Goal: Task Accomplishment & Management: Manage account settings

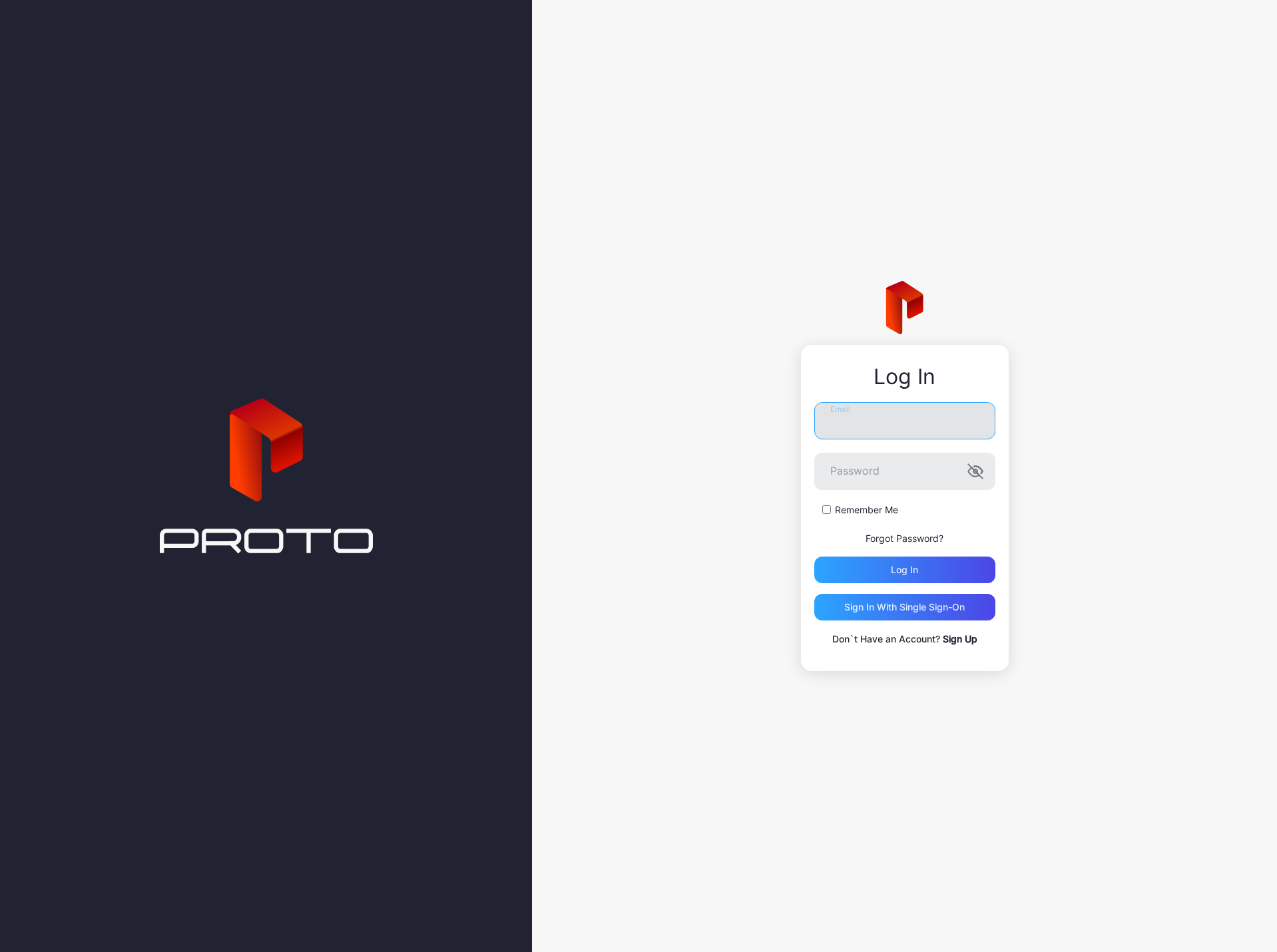
click at [903, 424] on input "Email" at bounding box center [905, 420] width 181 height 37
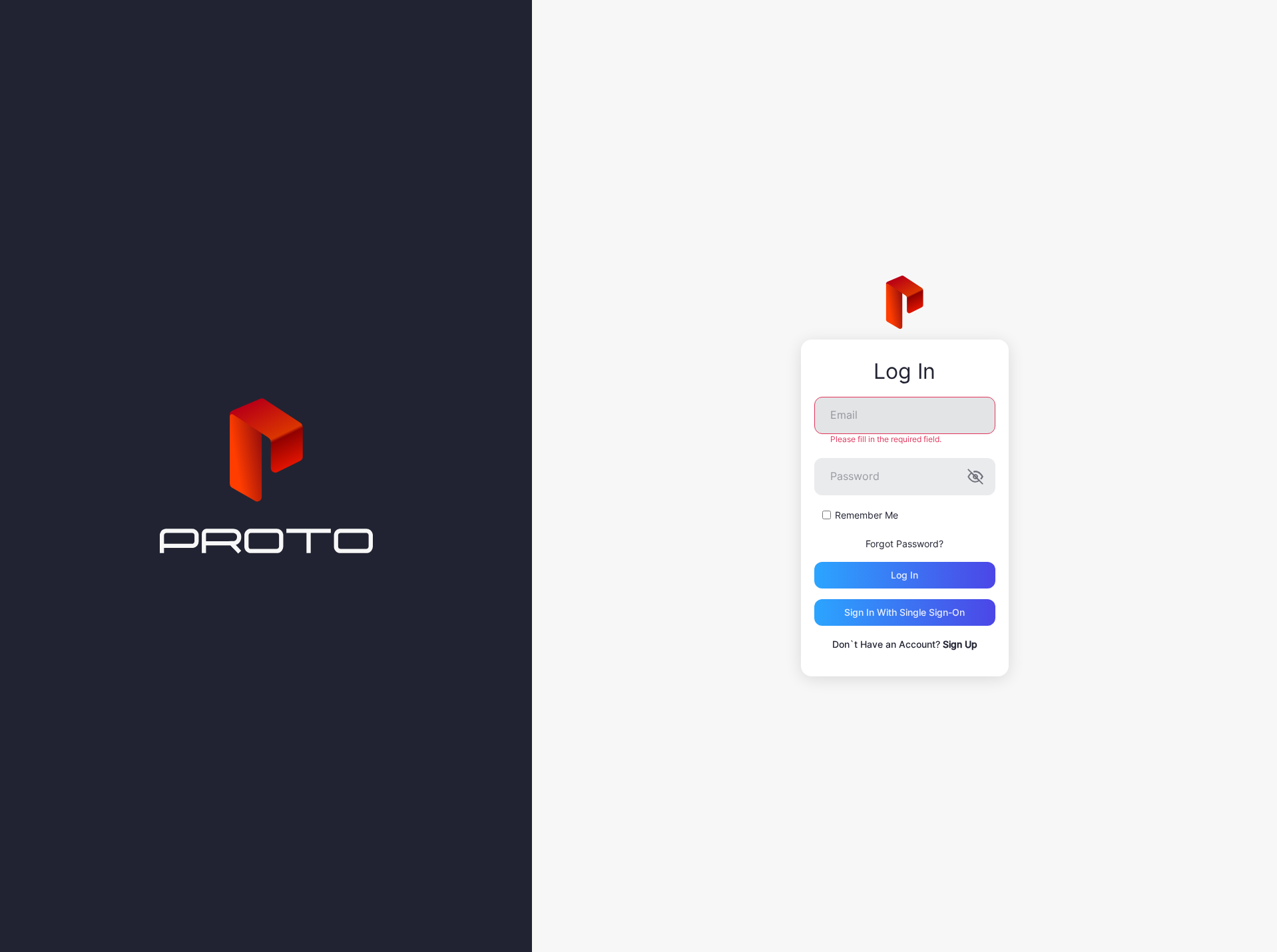
click at [972, 424] on label "Email" at bounding box center [905, 415] width 181 height 37
click at [972, 424] on input "Email" at bounding box center [905, 415] width 181 height 37
click at [966, 420] on keeper-lock "Open Keeper Popup" at bounding box center [972, 416] width 16 height 16
click at [975, 417] on keeper-lock "Open Keeper Popup" at bounding box center [972, 416] width 16 height 16
type input "**********"
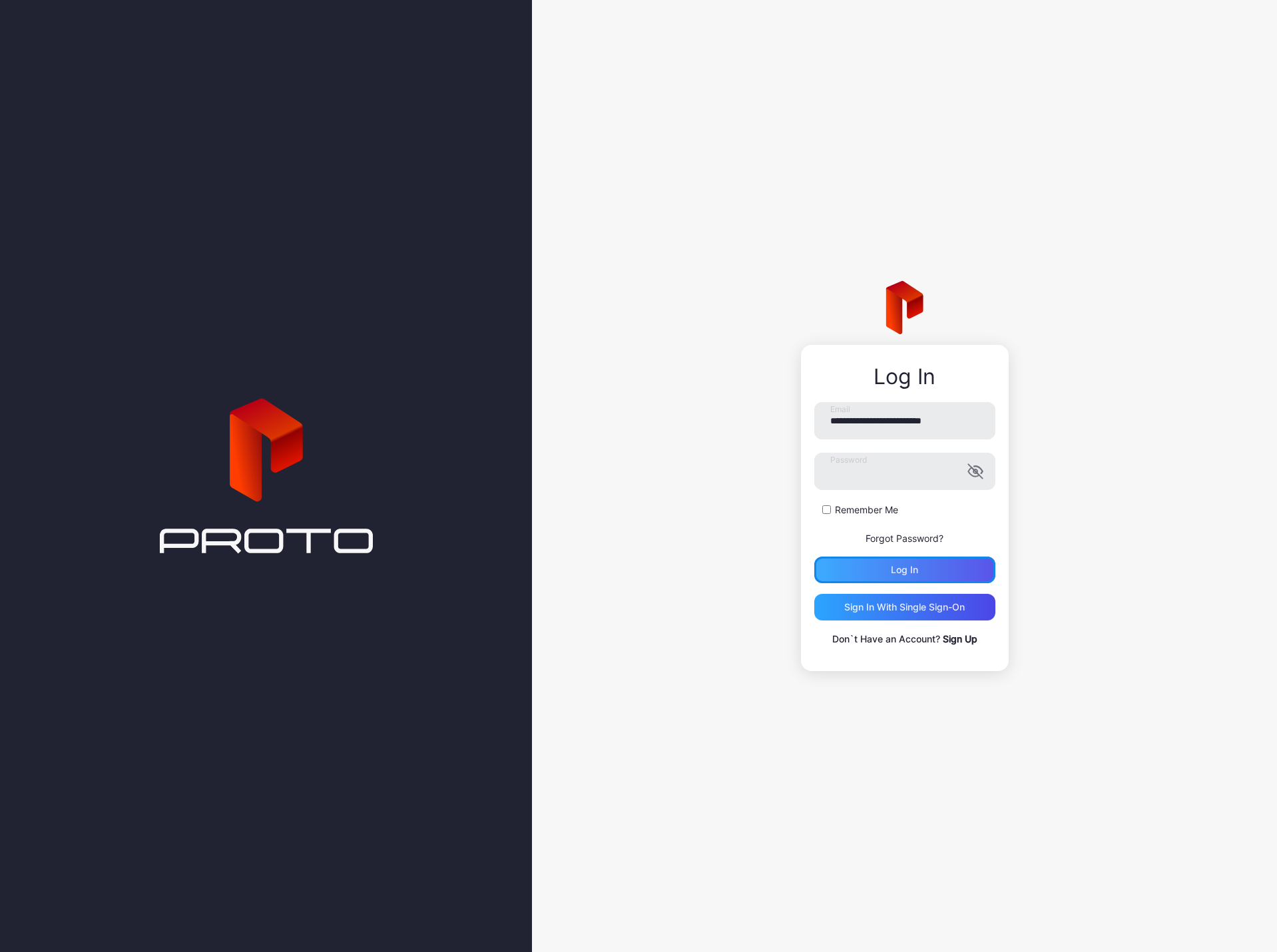
click at [889, 573] on div "Log in" at bounding box center [905, 570] width 181 height 27
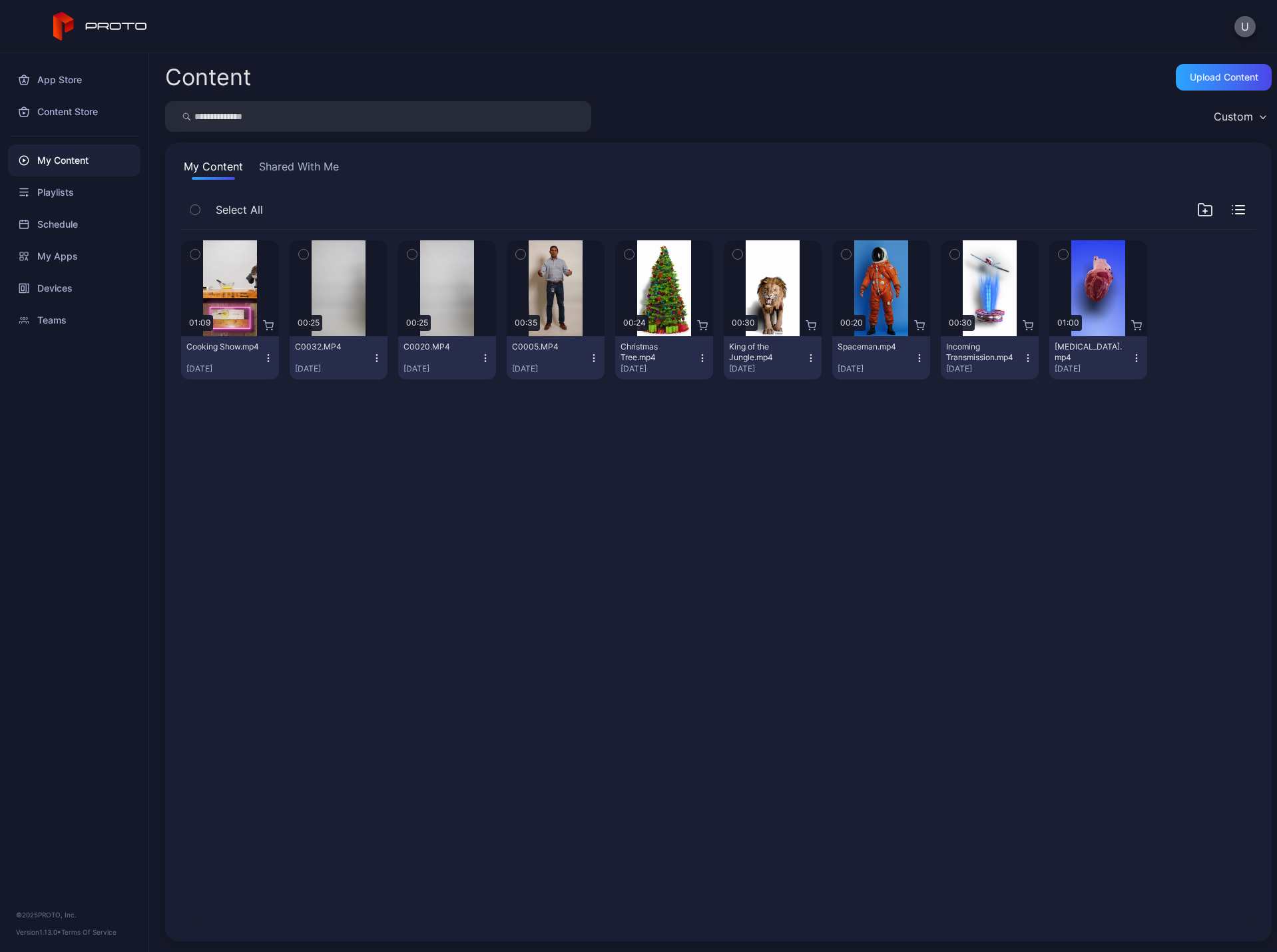
click at [1246, 27] on button "U" at bounding box center [1245, 27] width 22 height 22
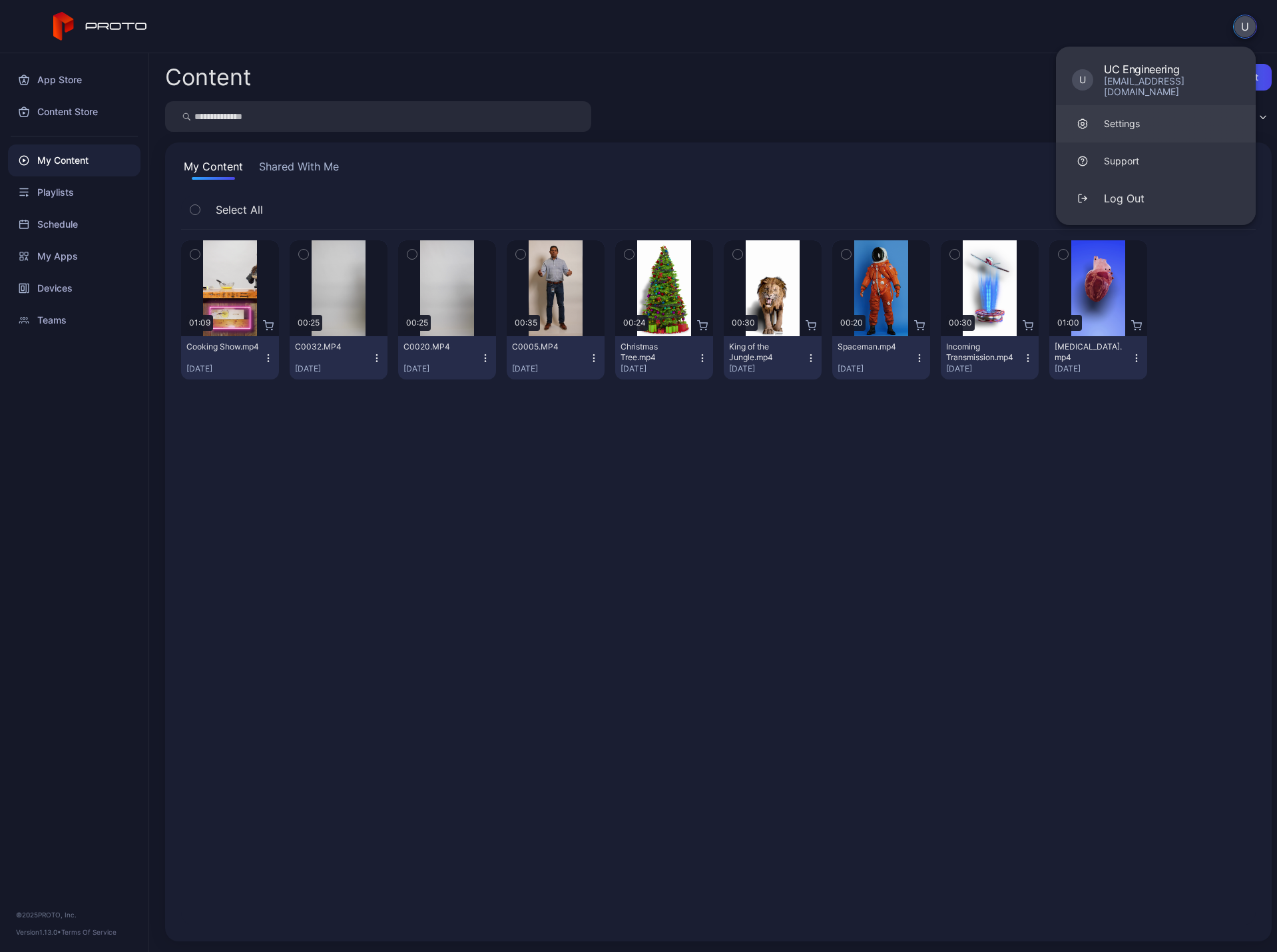
click at [1128, 117] on div "Settings" at bounding box center [1122, 124] width 36 height 13
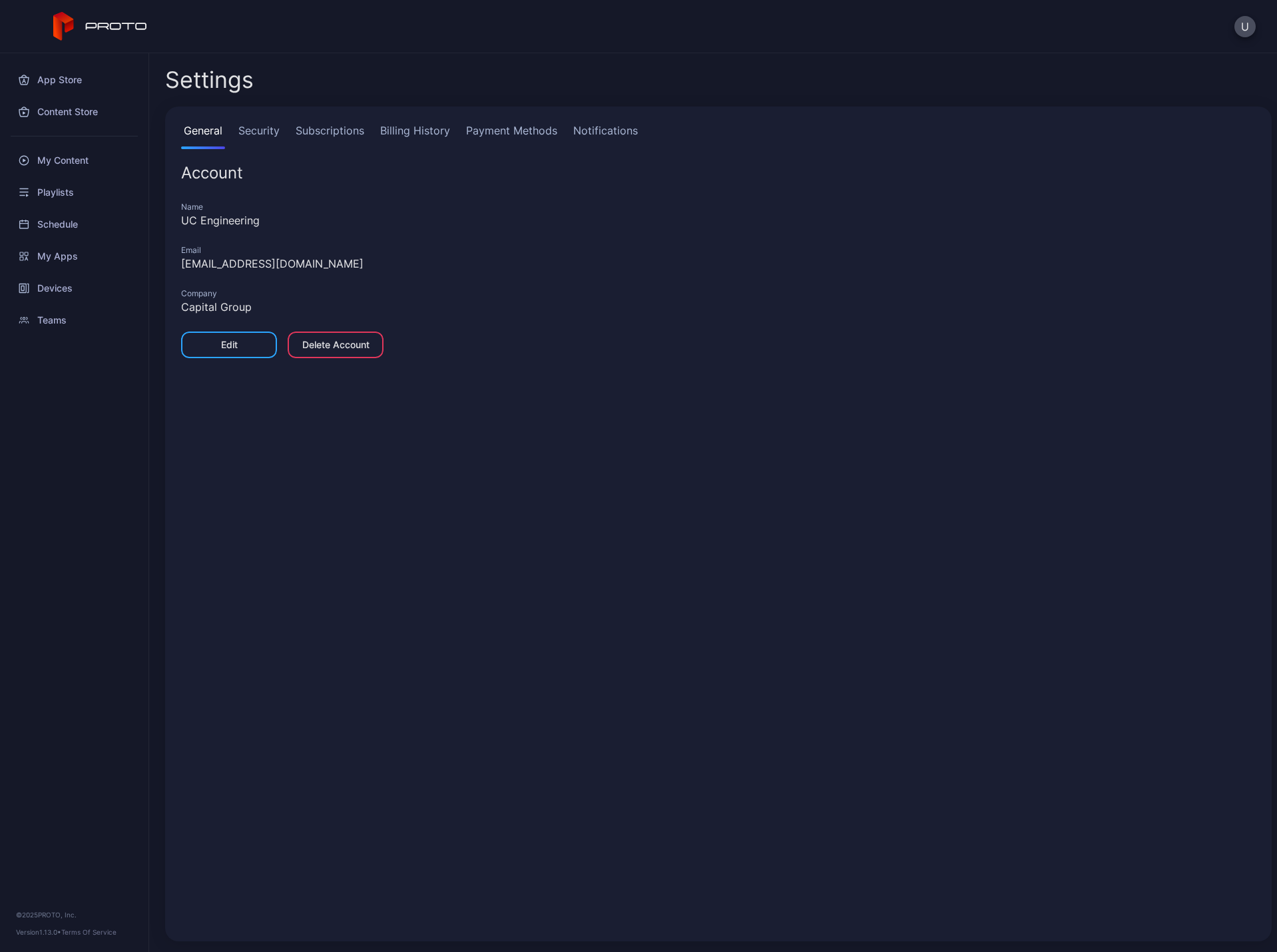
click at [257, 137] on link "Security" at bounding box center [259, 136] width 47 height 27
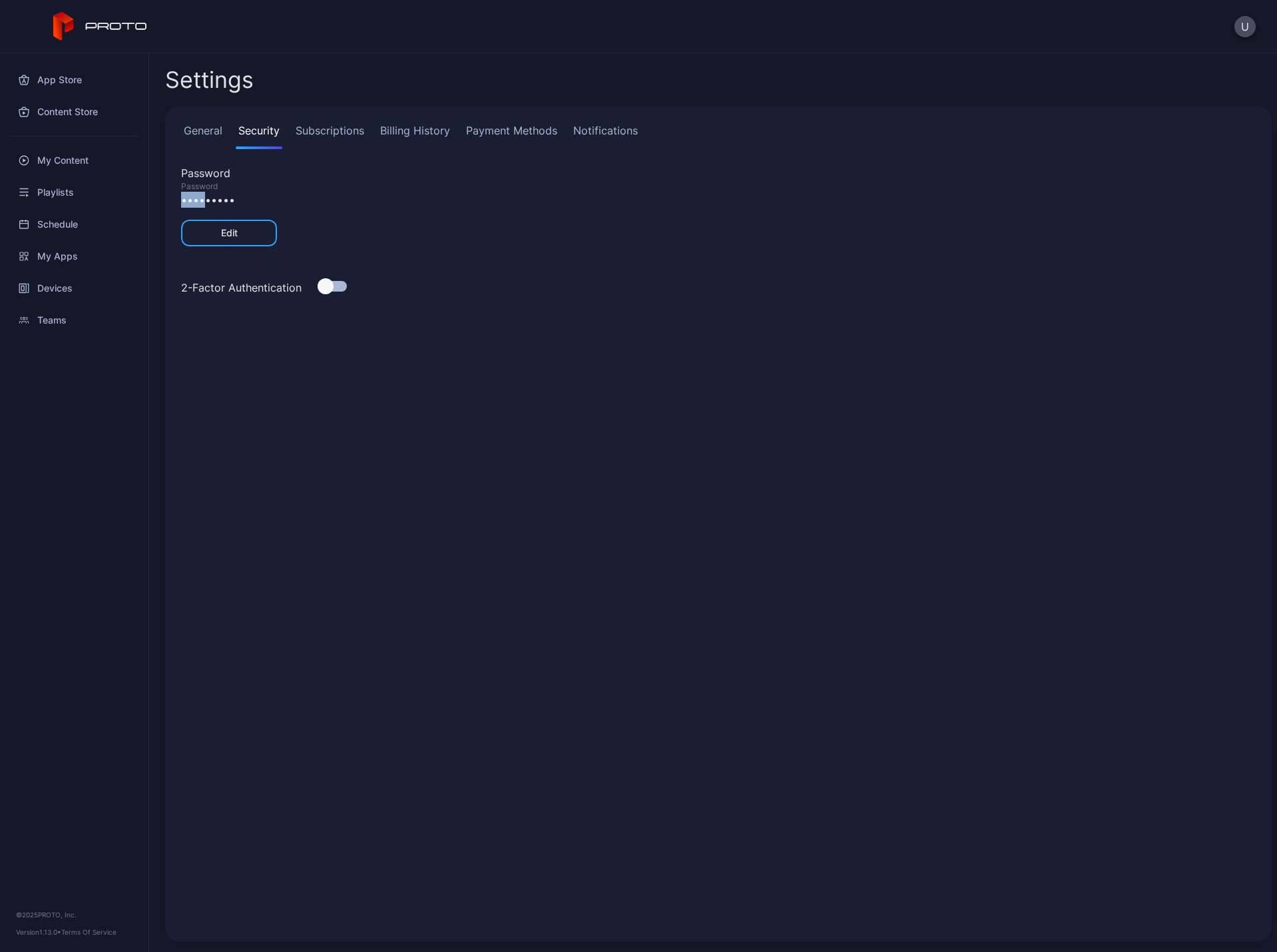
drag, startPoint x: 208, startPoint y: 200, endPoint x: 244, endPoint y: 200, distance: 36.0
click at [183, 200] on div "•••••••••" at bounding box center [718, 200] width 1075 height 16
click at [244, 200] on div "•••••••••" at bounding box center [718, 200] width 1075 height 16
click at [90, 28] on icon at bounding box center [117, 26] width 62 height 7
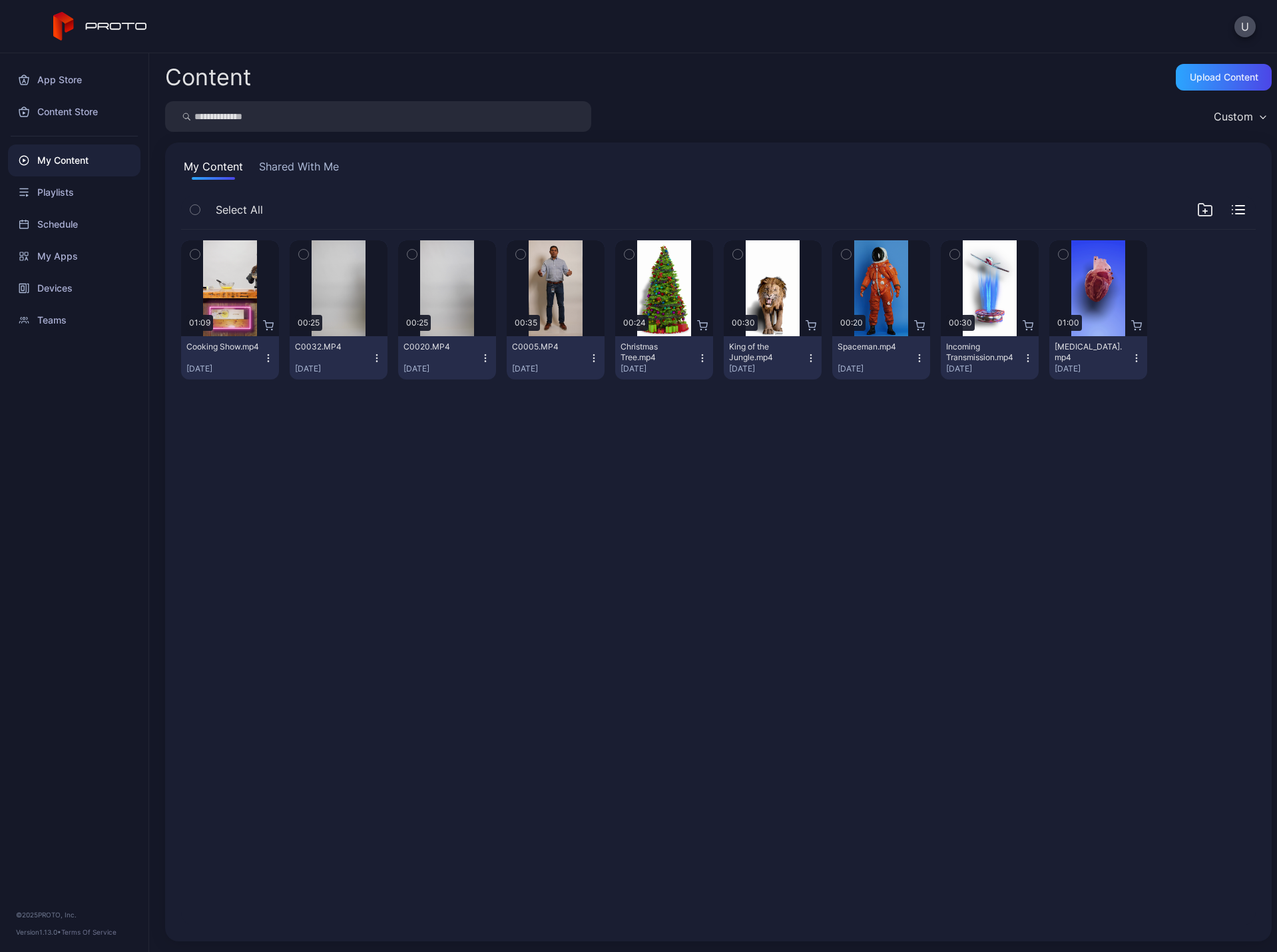
click at [1232, 117] on div "Custom" at bounding box center [1233, 117] width 39 height 13
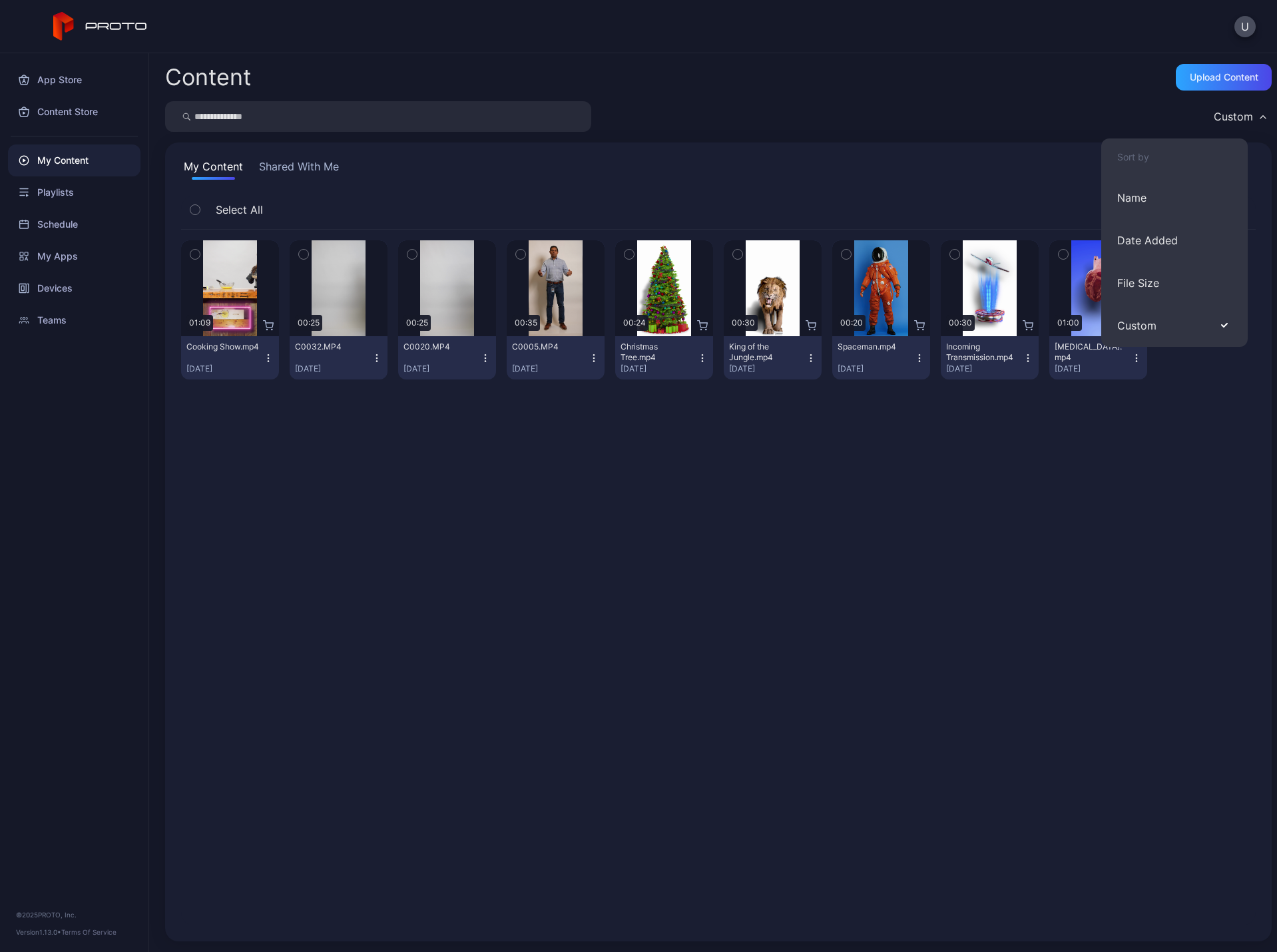
drag, startPoint x: 1231, startPoint y: 118, endPoint x: 1209, endPoint y: 102, distance: 27.2
click at [1230, 118] on div "Custom" at bounding box center [1233, 117] width 39 height 13
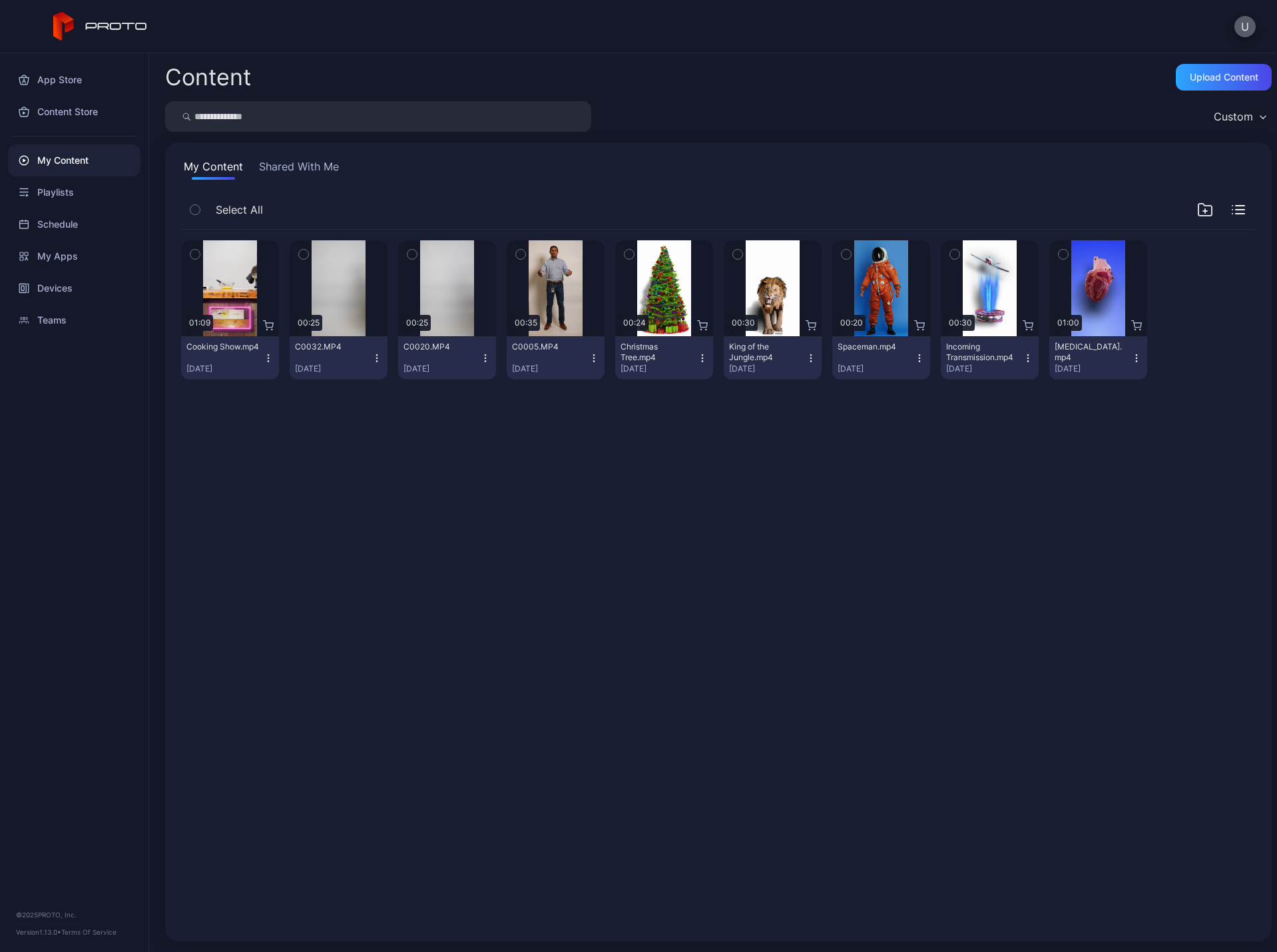
click at [1241, 28] on button "U" at bounding box center [1245, 27] width 22 height 22
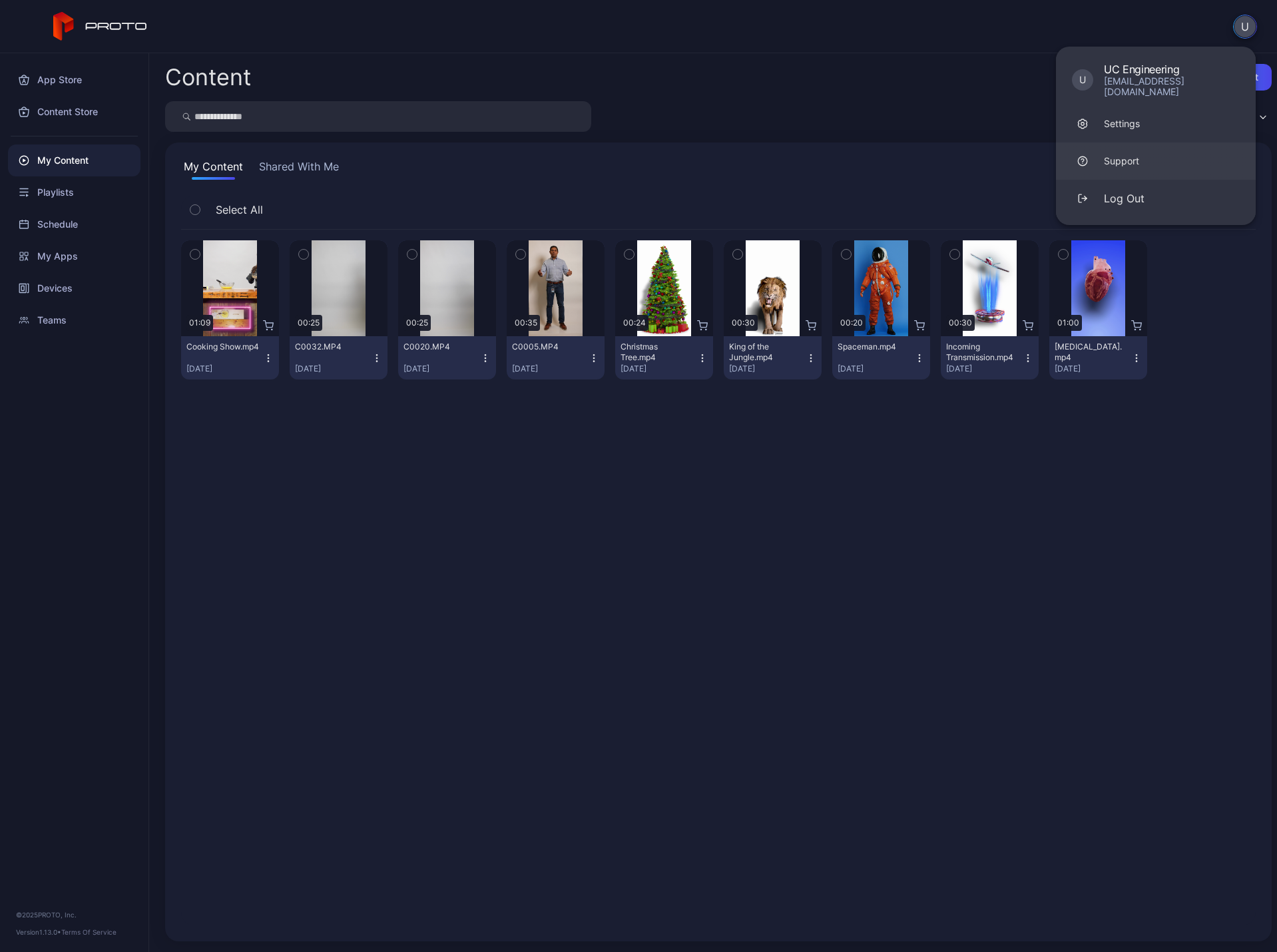
click at [1111, 143] on link "Support" at bounding box center [1156, 161] width 200 height 37
